Goal: Task Accomplishment & Management: Manage account settings

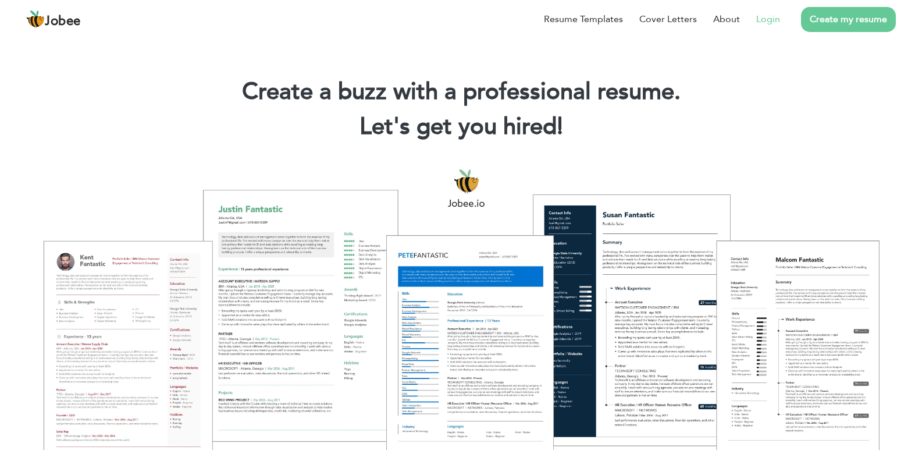
click at [769, 22] on link "Login" at bounding box center [768, 19] width 24 height 14
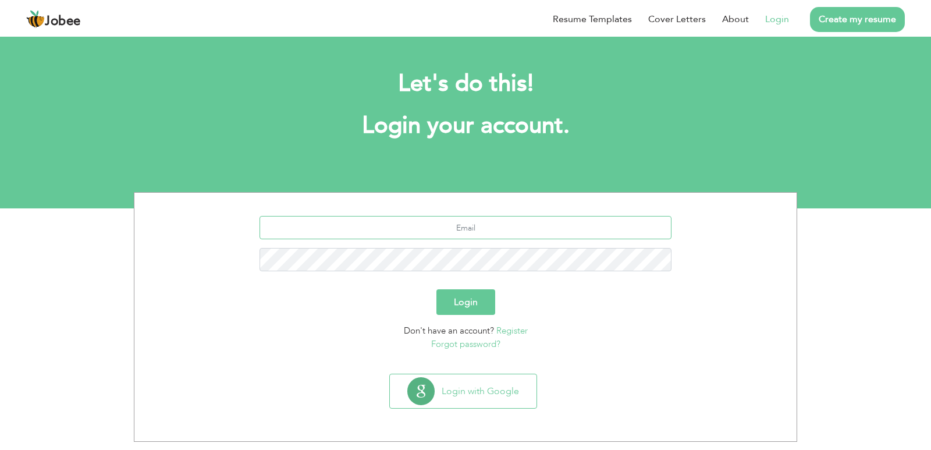
type input "[EMAIL_ADDRESS][DOMAIN_NAME]"
click at [456, 306] on button "Login" at bounding box center [465, 302] width 59 height 26
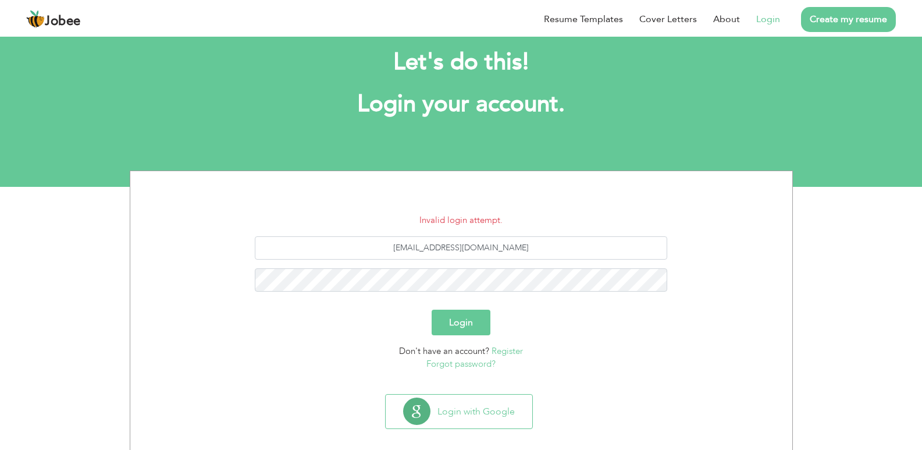
scroll to position [34, 0]
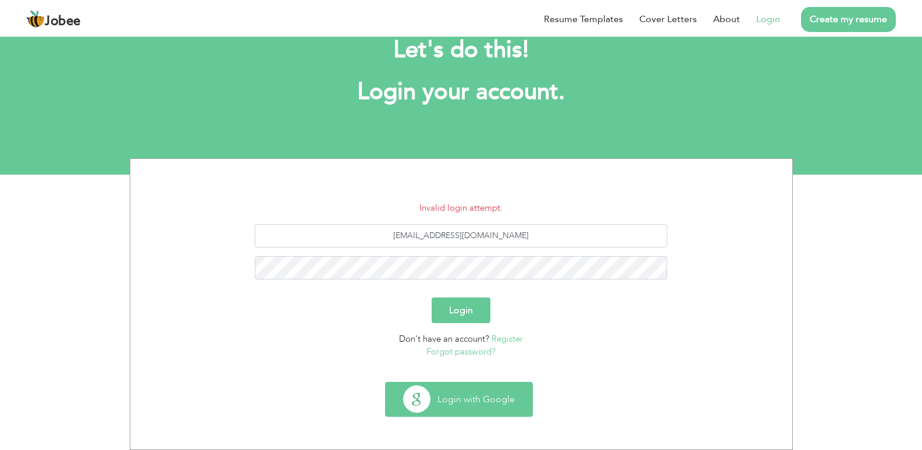
click at [446, 408] on button "Login with Google" at bounding box center [459, 399] width 147 height 34
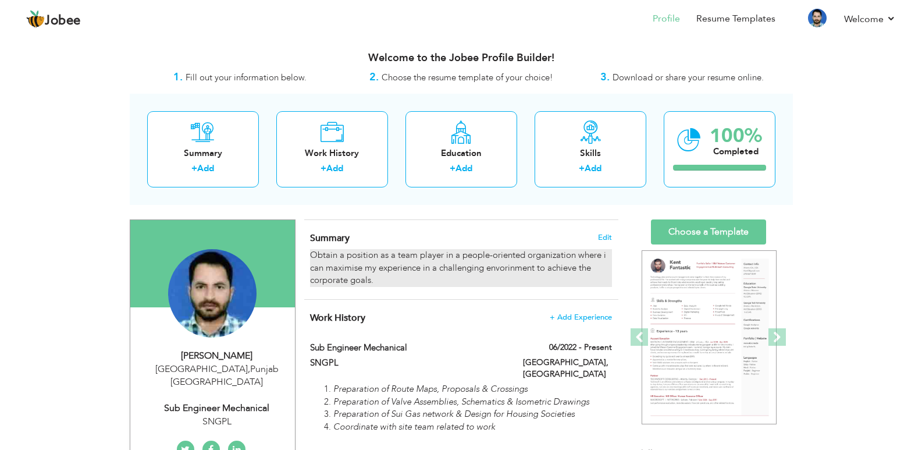
click at [332, 265] on div "Obtain a position as a team player in a people-oriented organization where i ca…" at bounding box center [460, 267] width 301 height 37
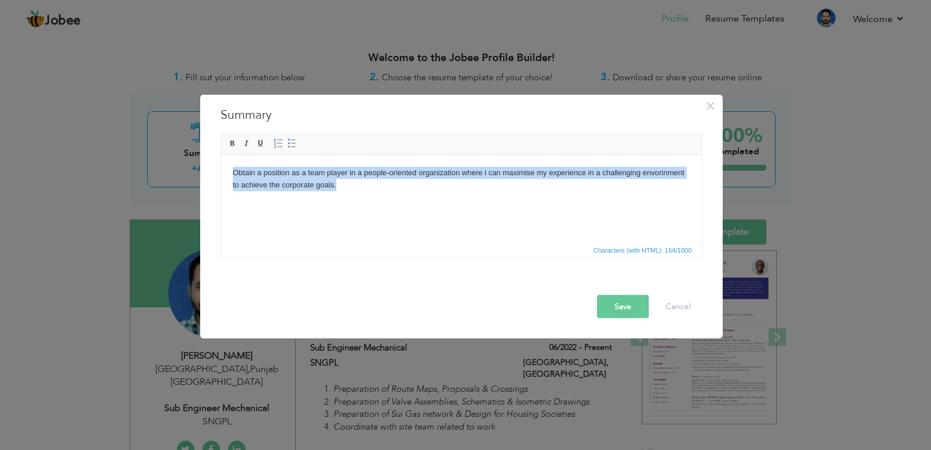
drag, startPoint x: 233, startPoint y: 175, endPoint x: 353, endPoint y: 194, distance: 121.4
click at [353, 194] on html "Obtain a position as a team player in a people-oriented organization where i ca…" at bounding box center [460, 179] width 481 height 48
copy body "Obtain a position as a team player in a people-oriented organization where i ca…"
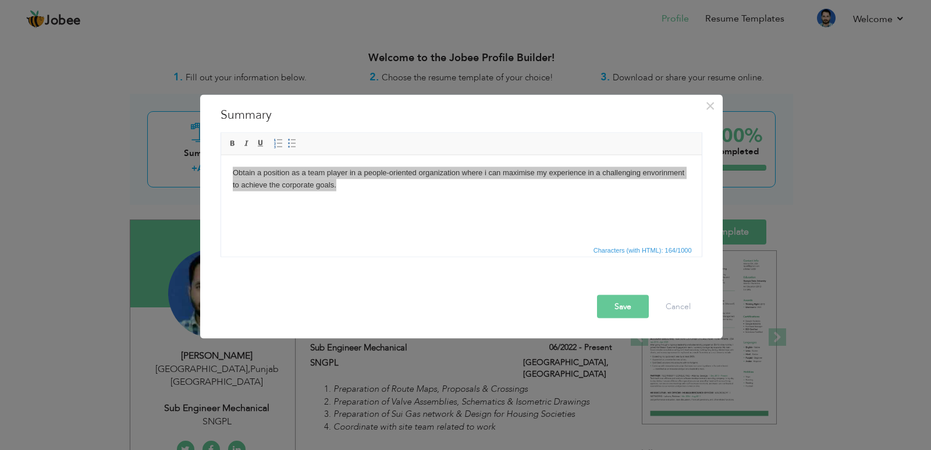
click at [777, 253] on div "× Summary Obtain a position as a team player in a people-oriented organization …" at bounding box center [465, 225] width 931 height 450
